Goal: Task Accomplishment & Management: Complete application form

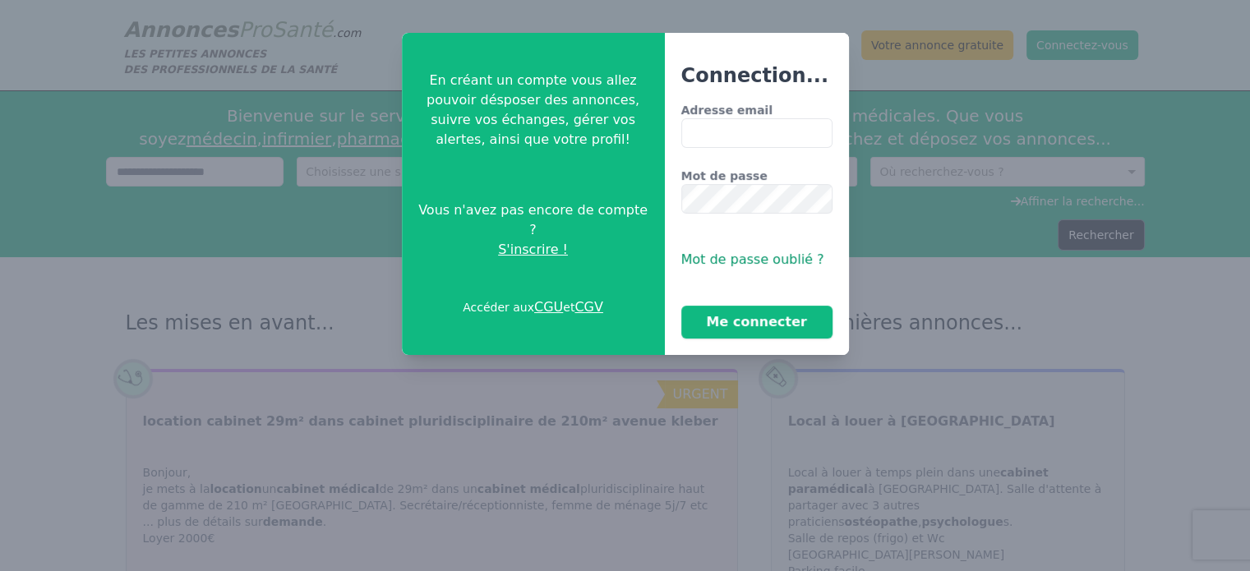
click at [682, 124] on input "Adresse email" at bounding box center [756, 133] width 151 height 30
type input "**********"
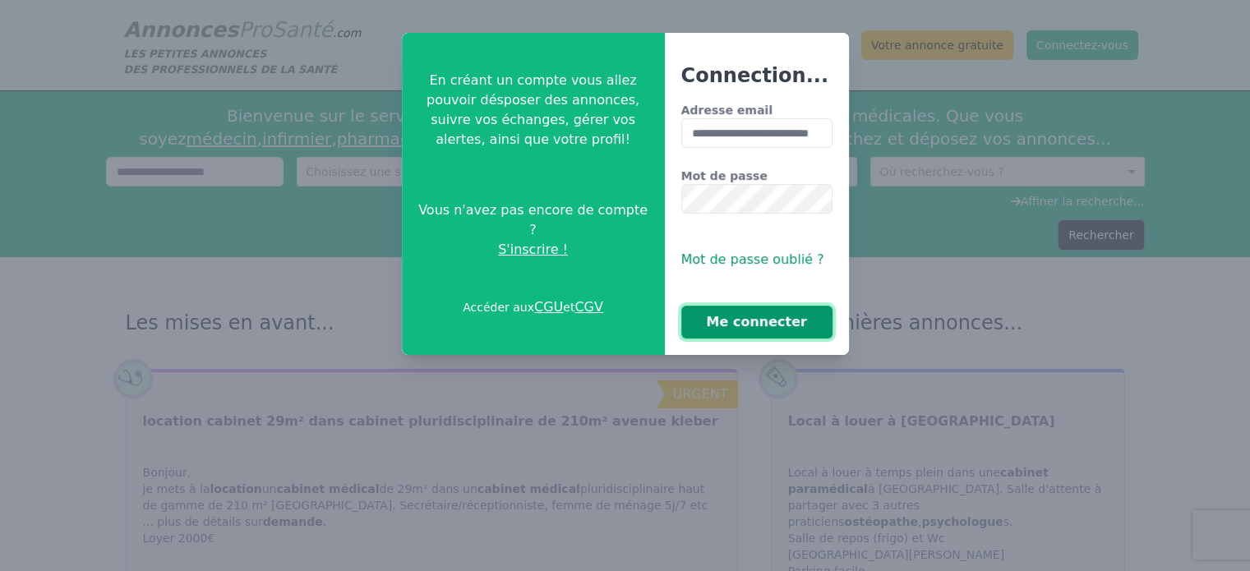
click at [724, 325] on button "Me connecter" at bounding box center [756, 322] width 151 height 33
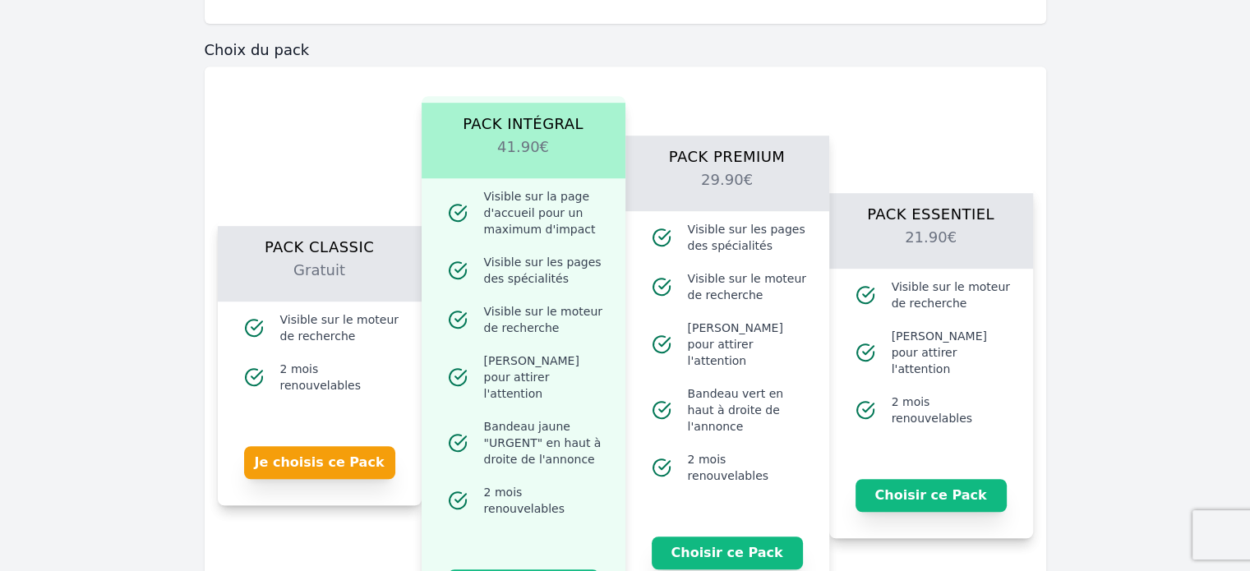
scroll to position [999, 0]
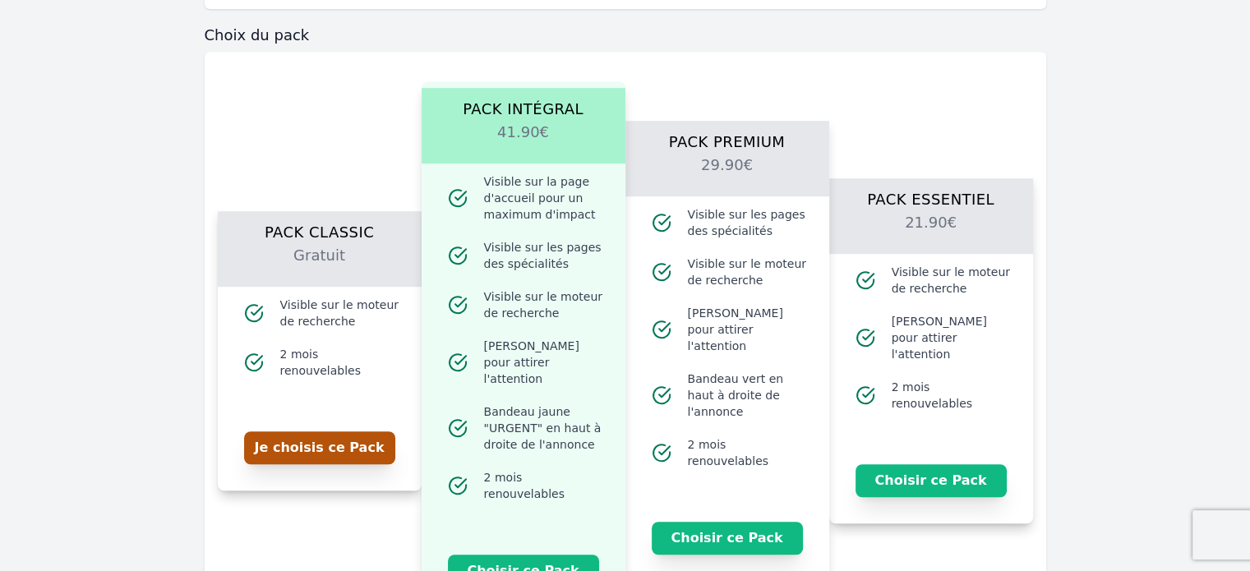
click at [316, 436] on button "Je choisis ce Pack" at bounding box center [319, 447] width 151 height 33
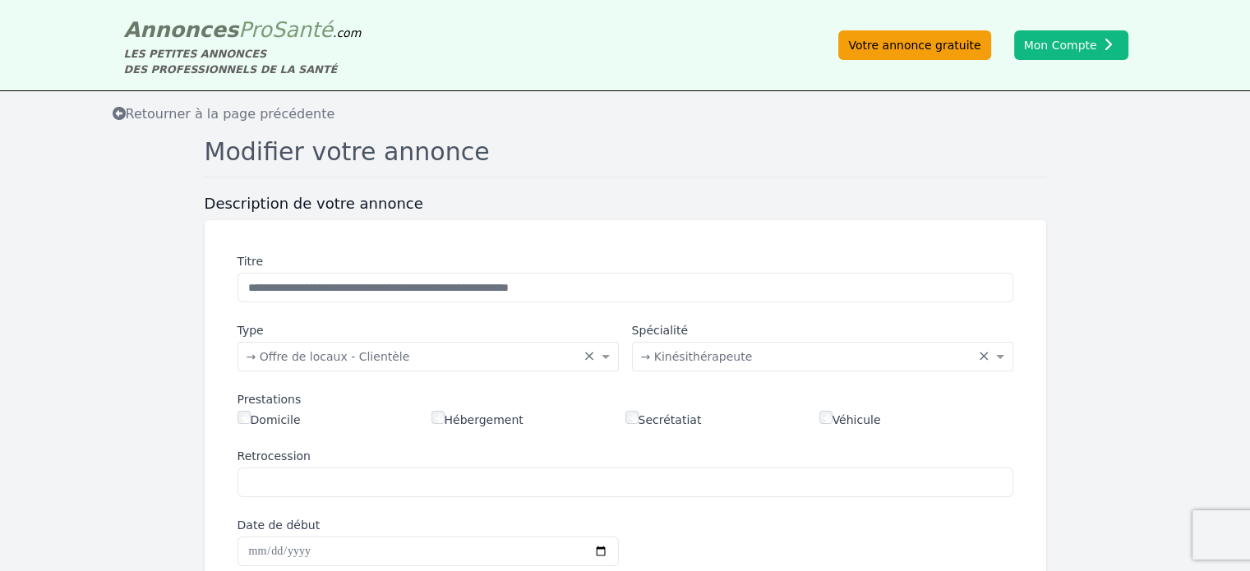
click at [924, 45] on link "Votre annonce gratuite" at bounding box center [914, 45] width 152 height 30
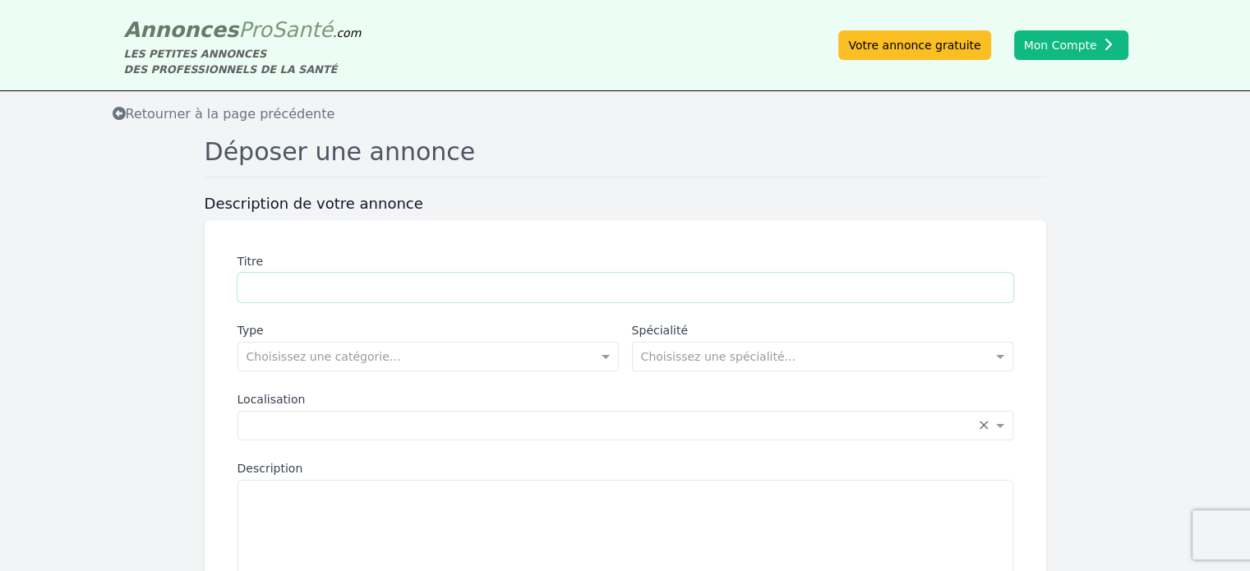
click at [302, 282] on input "Titre" at bounding box center [625, 288] width 776 height 30
type input "**********"
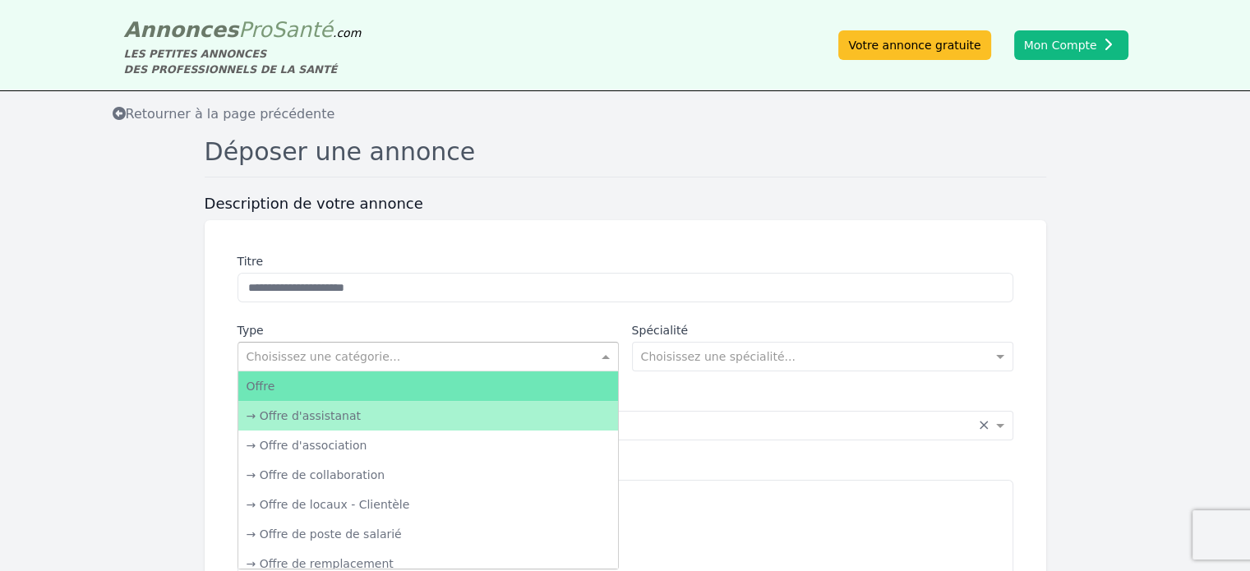
click at [362, 357] on input "text" at bounding box center [411, 355] width 330 height 16
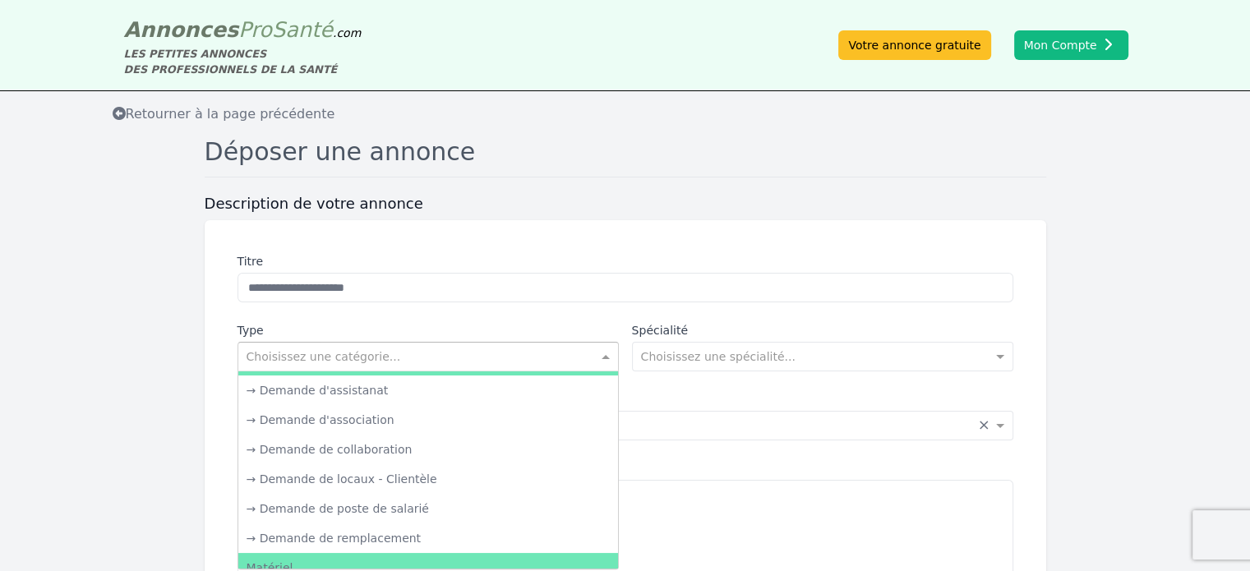
scroll to position [237, 0]
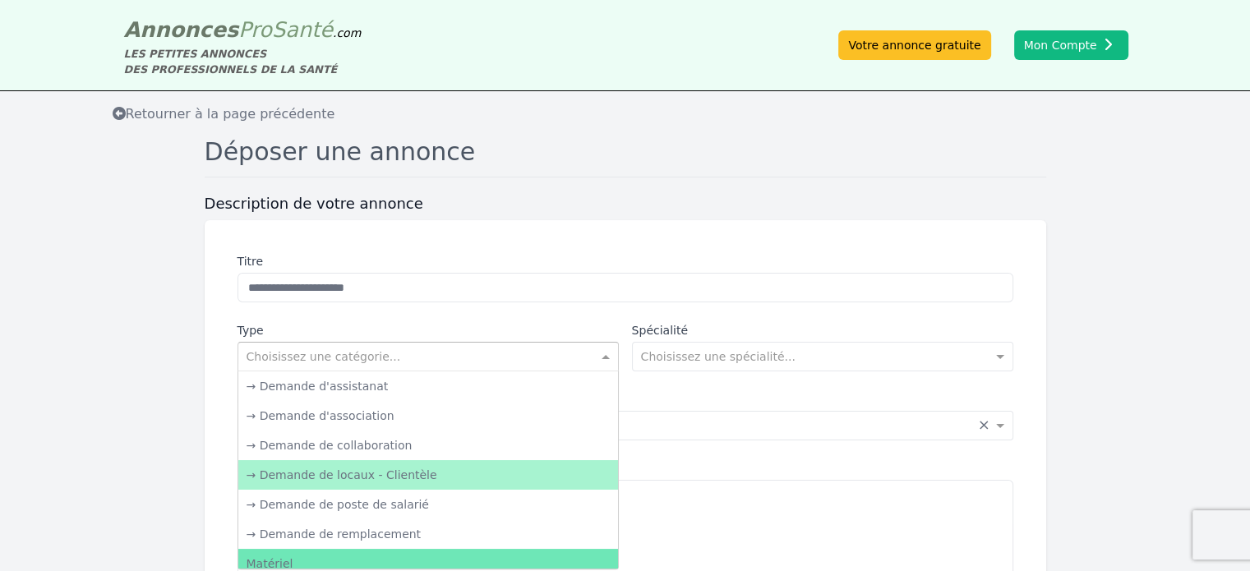
click at [546, 472] on div "→ Demande de locaux - Clientèle" at bounding box center [428, 475] width 380 height 30
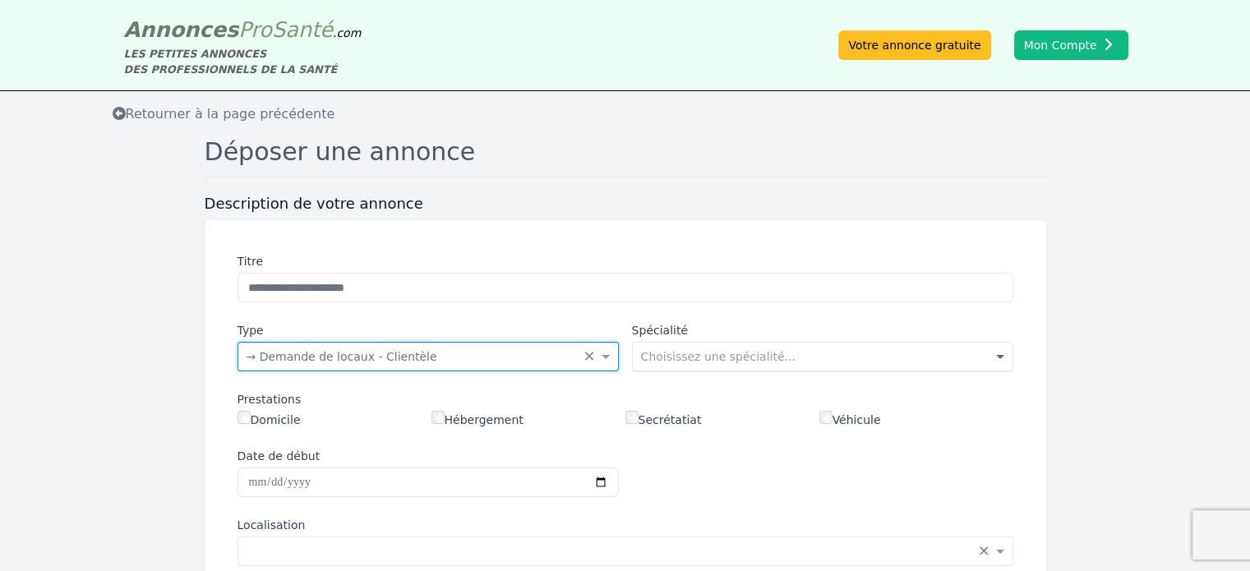
click at [993, 357] on span at bounding box center [1002, 356] width 21 height 16
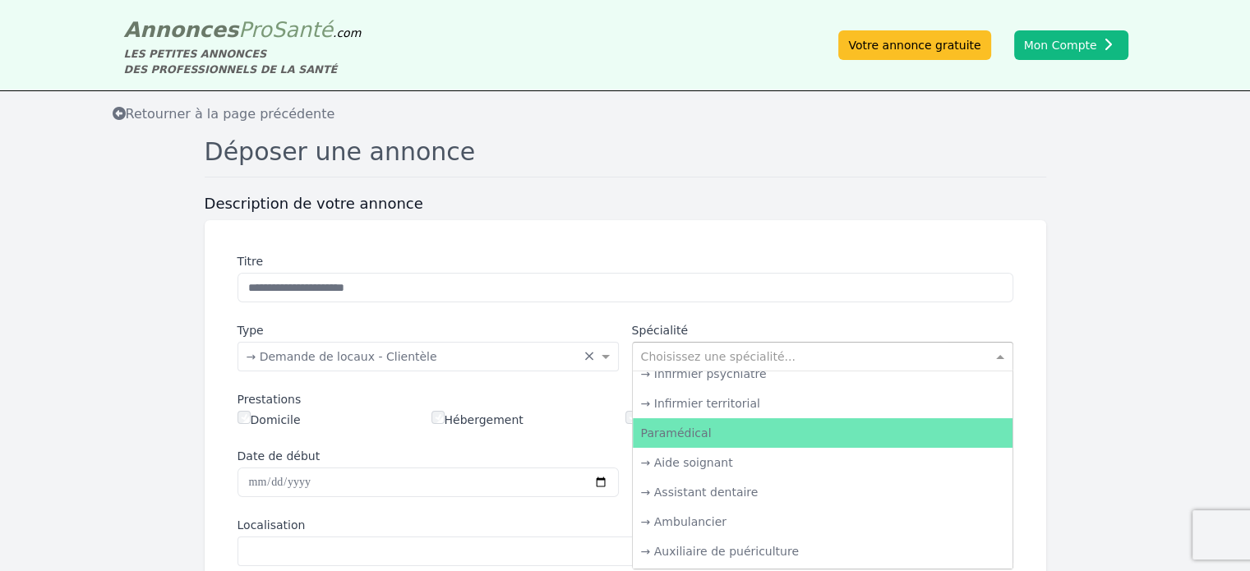
scroll to position [2513, 0]
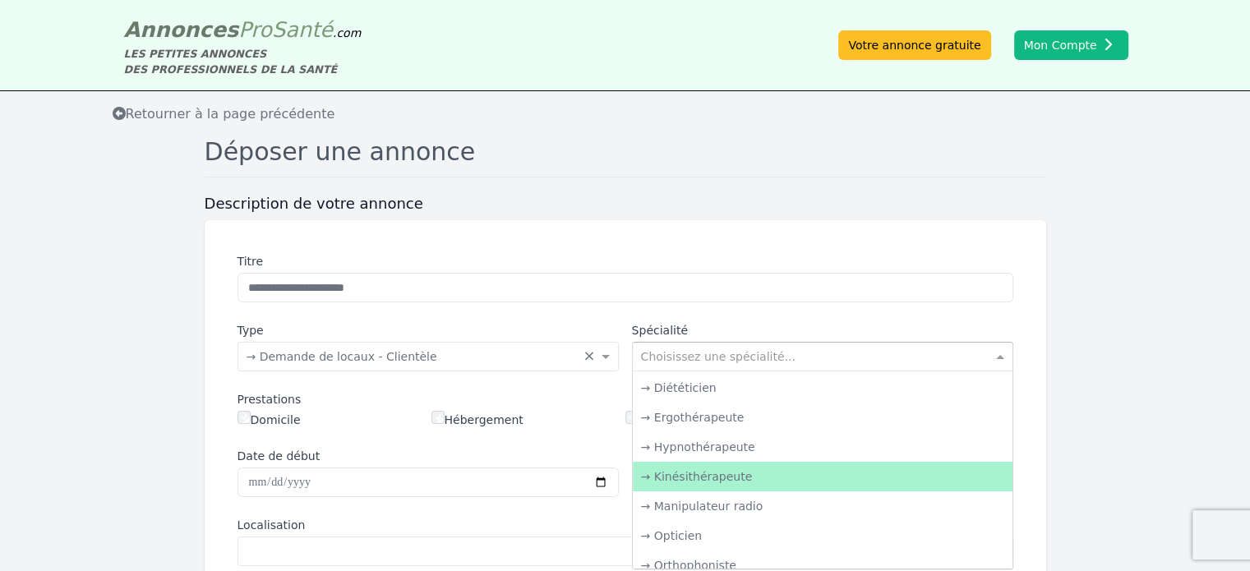
click at [667, 481] on div "→ Kinésithérapeute" at bounding box center [823, 477] width 380 height 30
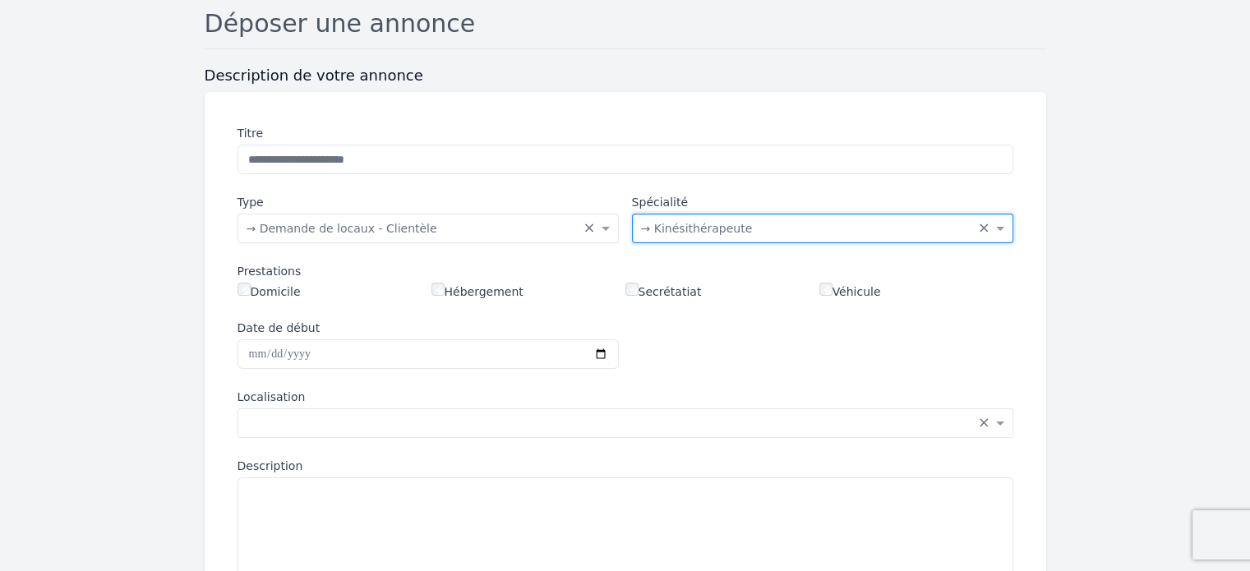
scroll to position [182, 0]
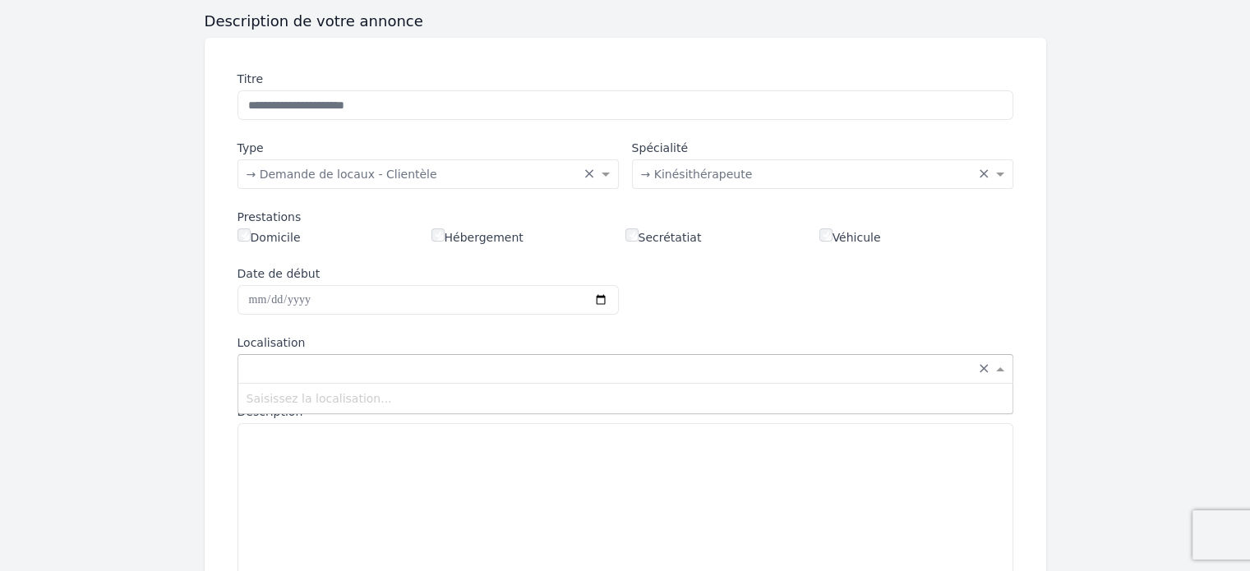
click at [997, 367] on span at bounding box center [1002, 369] width 21 height 16
click at [623, 364] on input "text" at bounding box center [608, 367] width 725 height 16
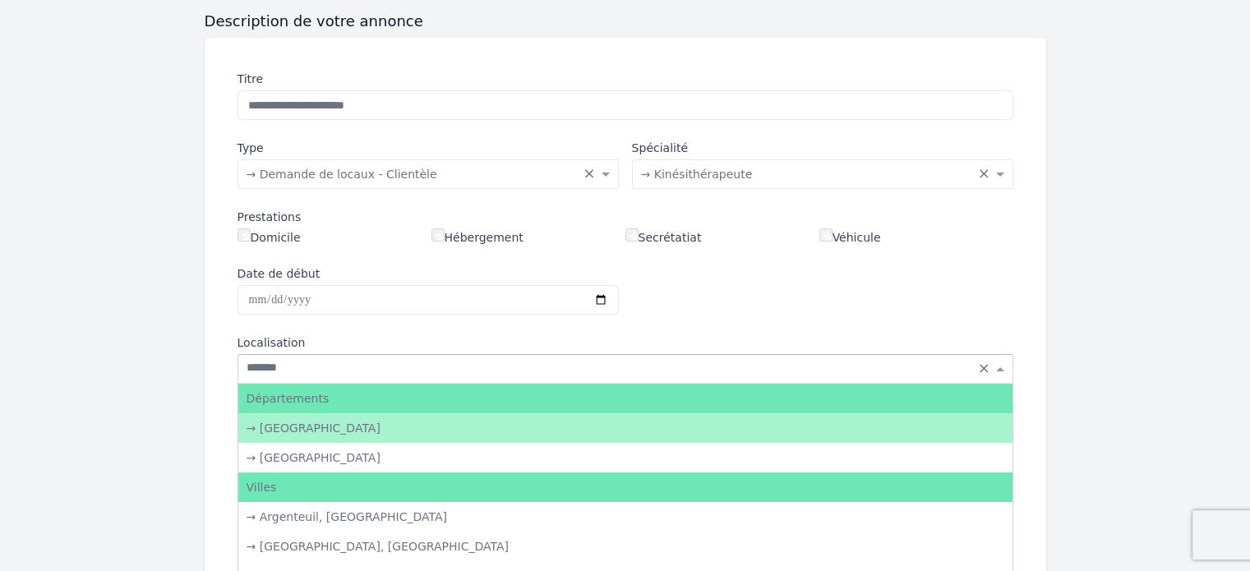
type input "********"
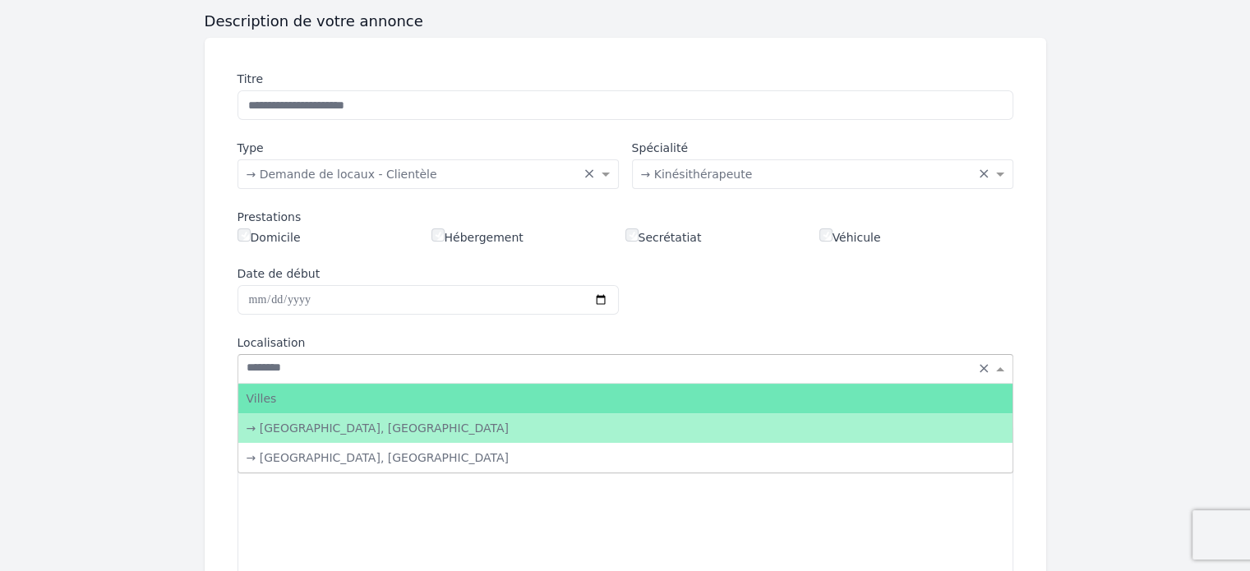
click at [612, 426] on div "→ Valbonne, Alpes-Maritimes" at bounding box center [625, 428] width 774 height 30
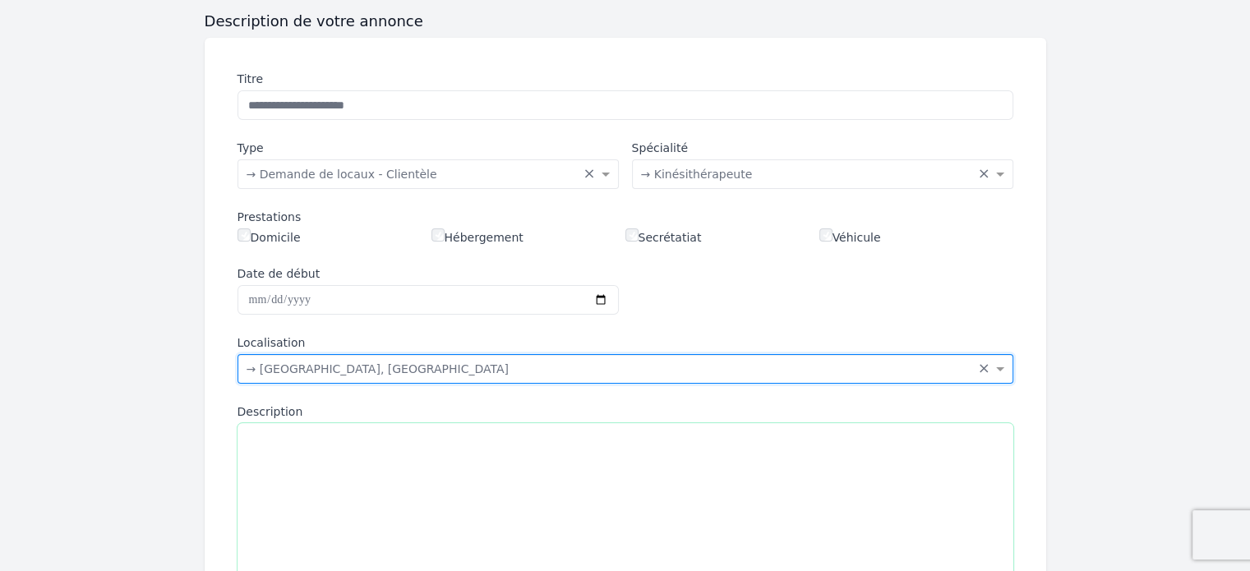
click at [423, 459] on textarea "Description" at bounding box center [625, 516] width 776 height 186
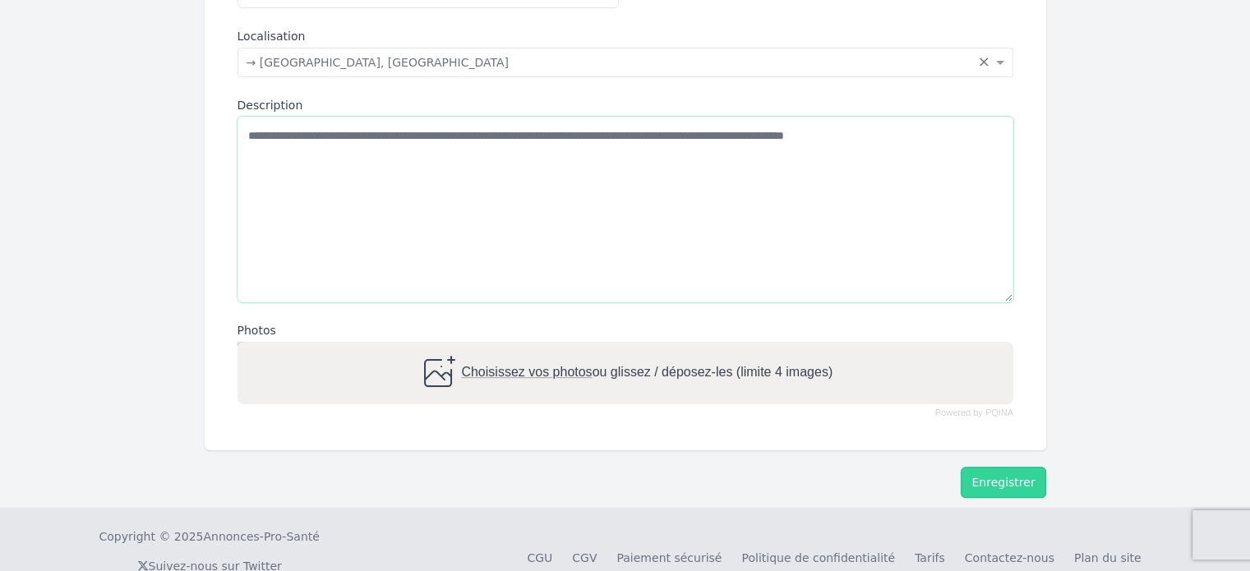
scroll to position [523, 0]
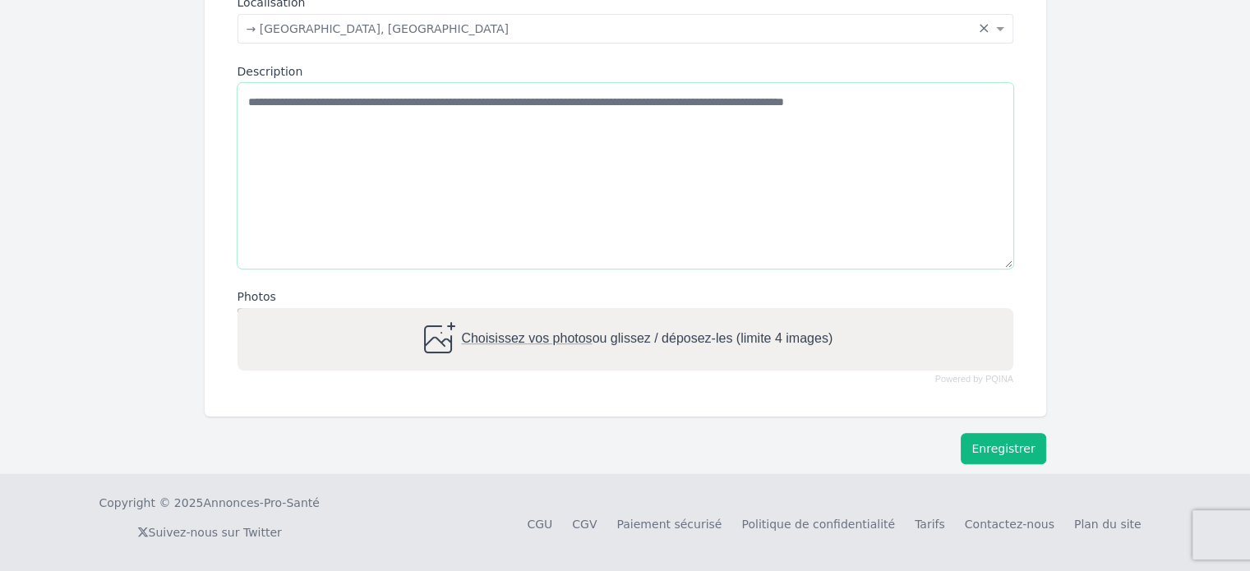
type textarea "**********"
click at [1011, 440] on button "Enregistrer" at bounding box center [1002, 448] width 85 height 31
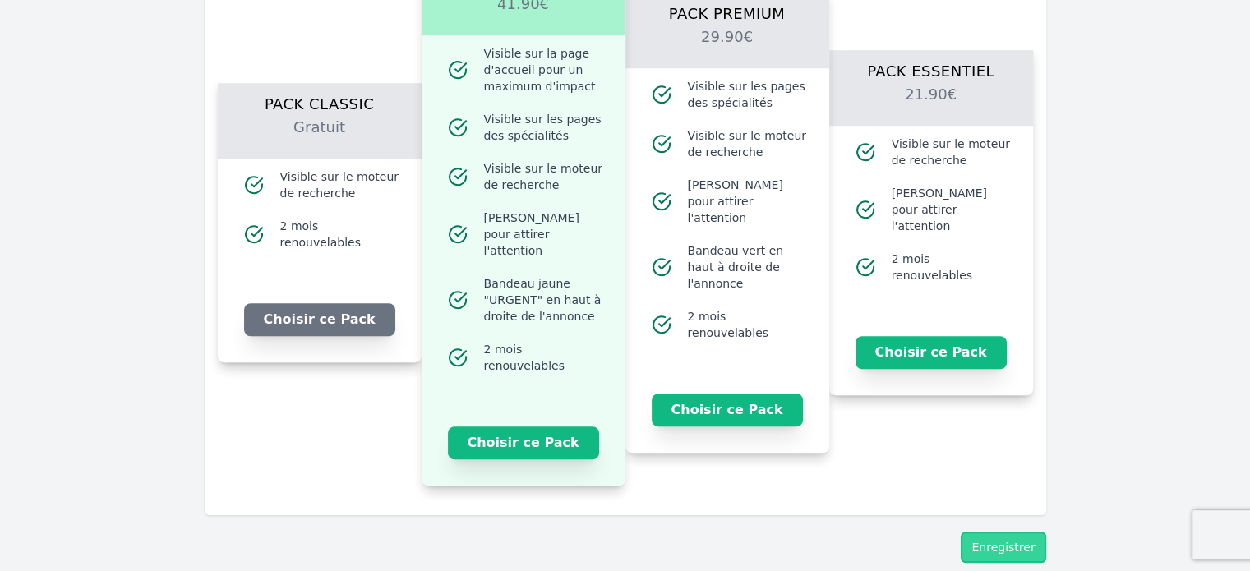
scroll to position [1065, 0]
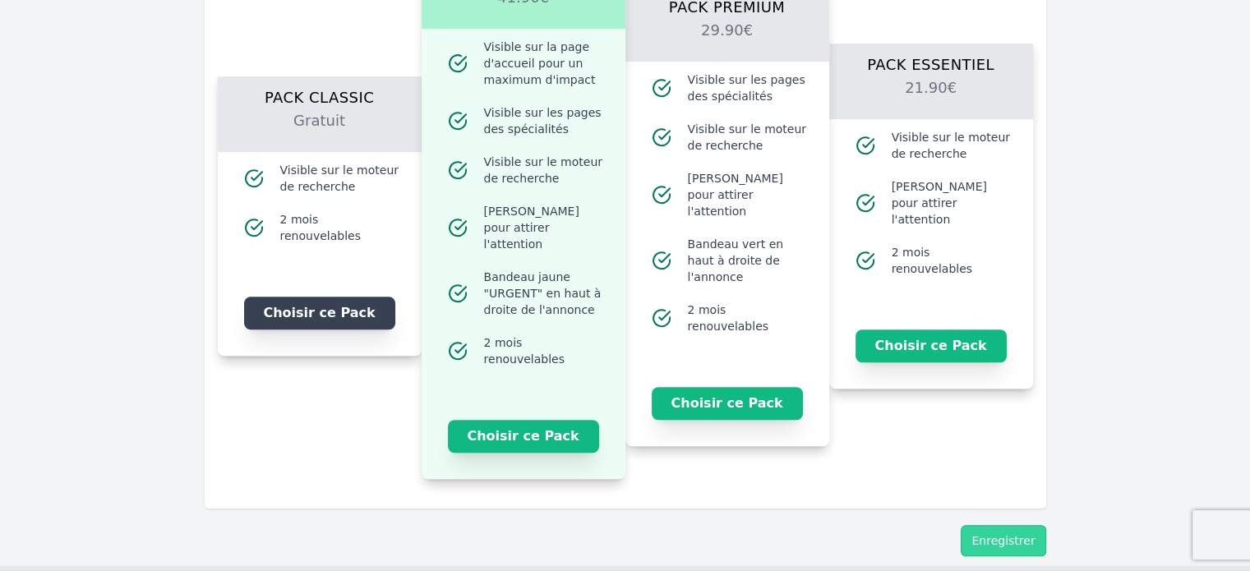
click at [327, 303] on button "Choisir ce Pack" at bounding box center [319, 313] width 151 height 33
click at [327, 303] on button "Je choisis ce Pack" at bounding box center [319, 313] width 151 height 33
